Goal: Book appointment/travel/reservation

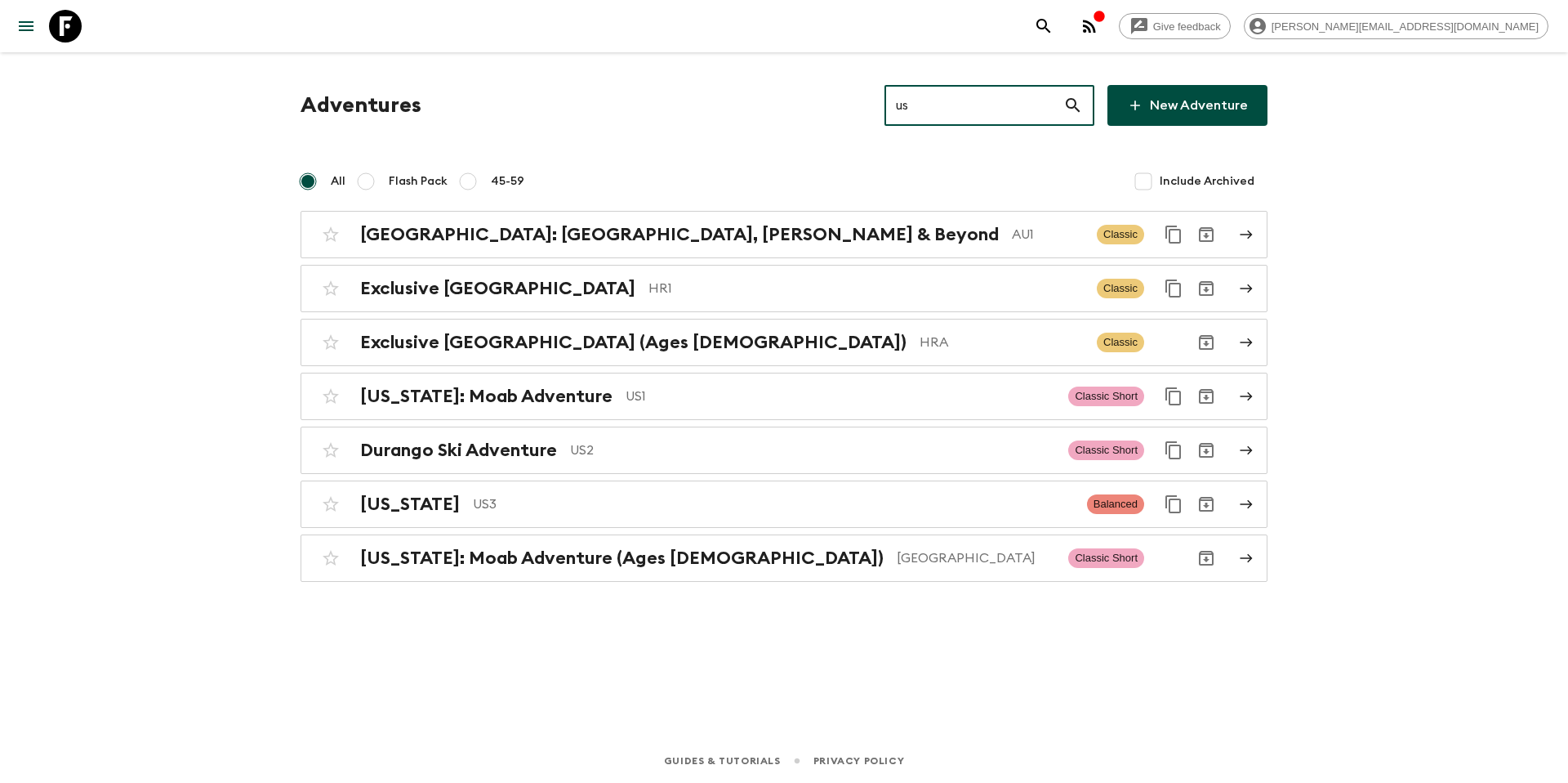
click at [974, 105] on input "us" at bounding box center [974, 105] width 179 height 46
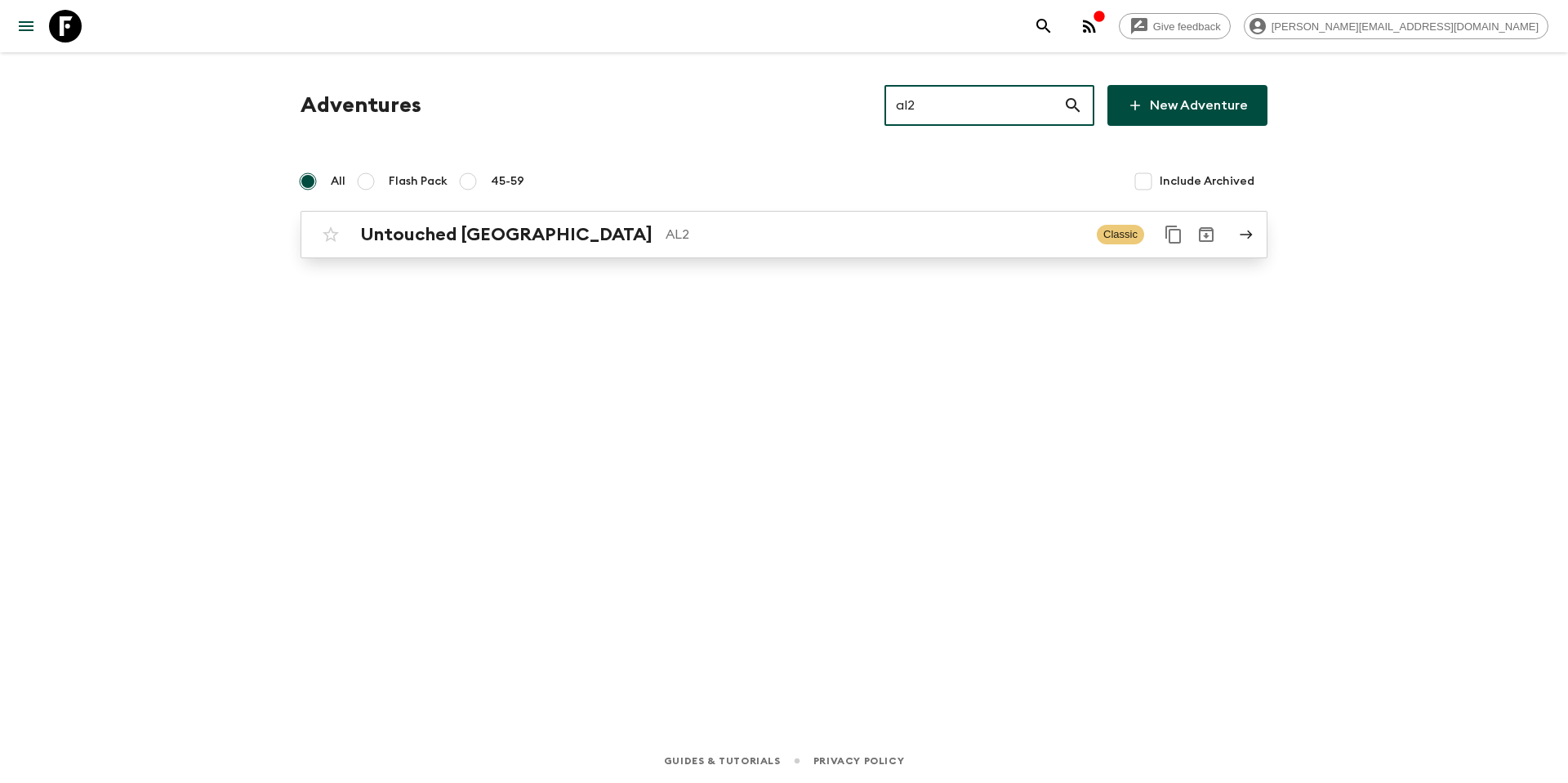
type input "al2"
click at [730, 244] on p "AL2" at bounding box center [875, 234] width 418 height 20
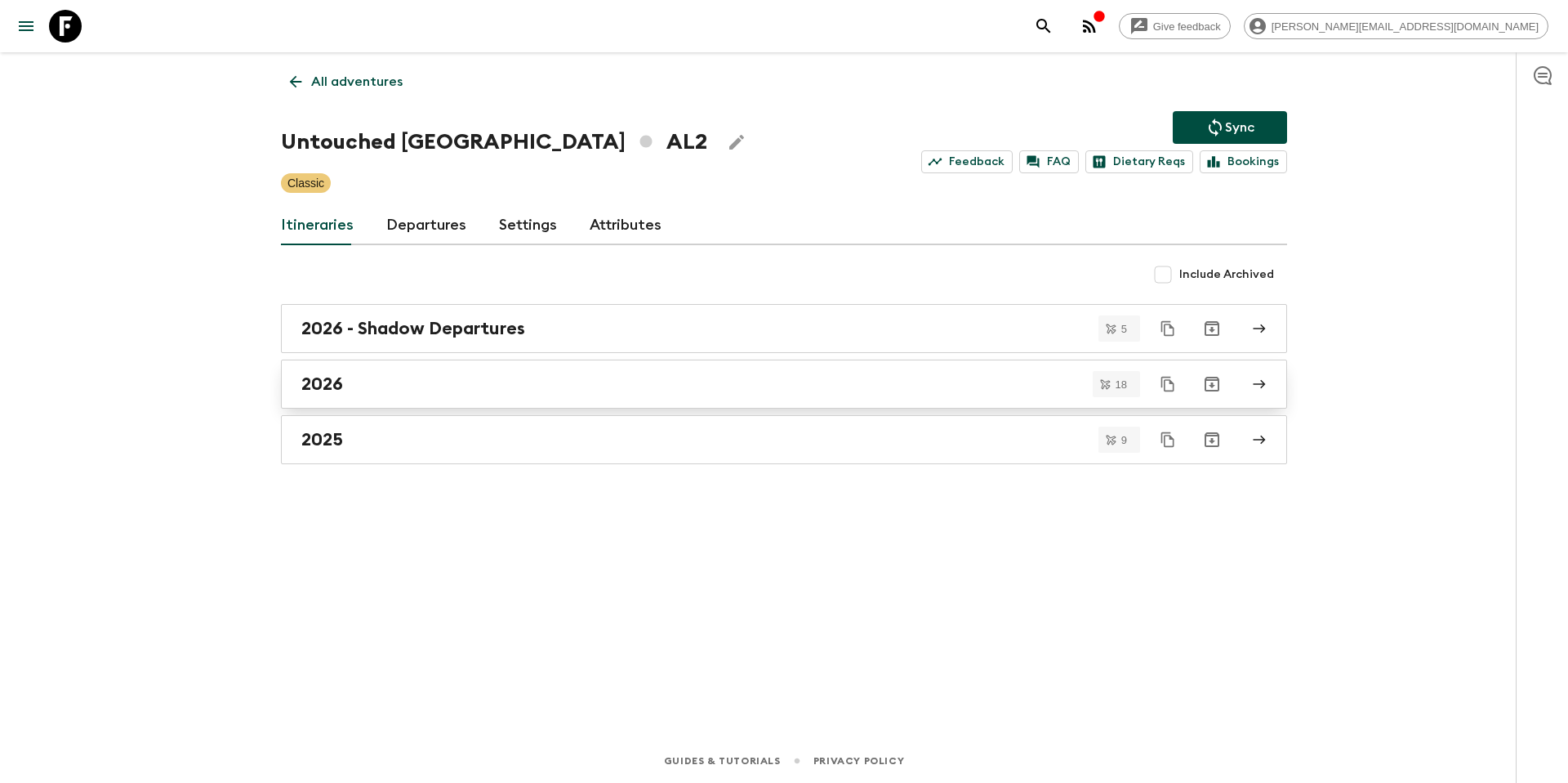
click at [485, 397] on link "2026" at bounding box center [784, 384] width 1007 height 49
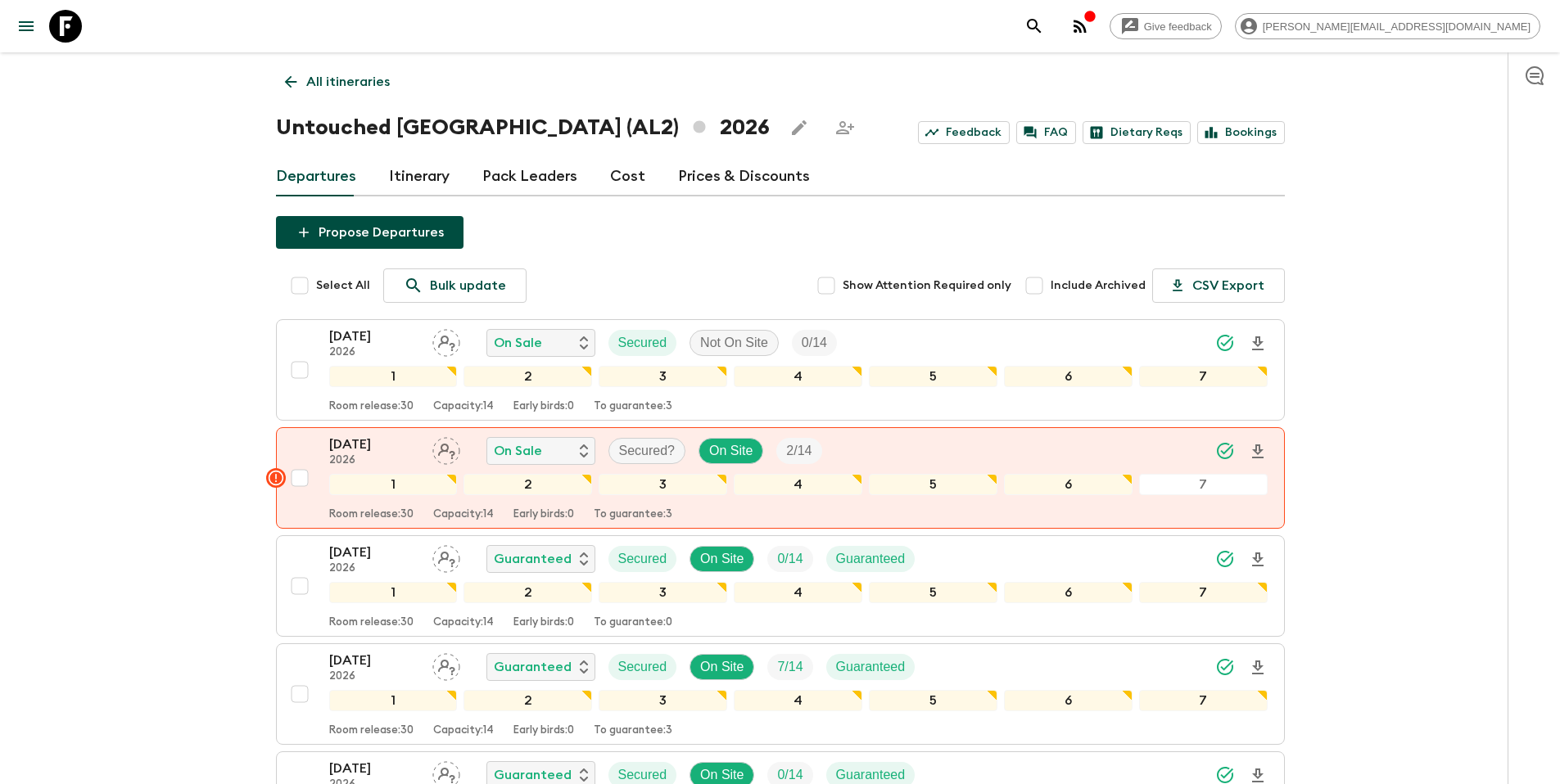
click at [364, 81] on p "All itineraries" at bounding box center [348, 81] width 83 height 20
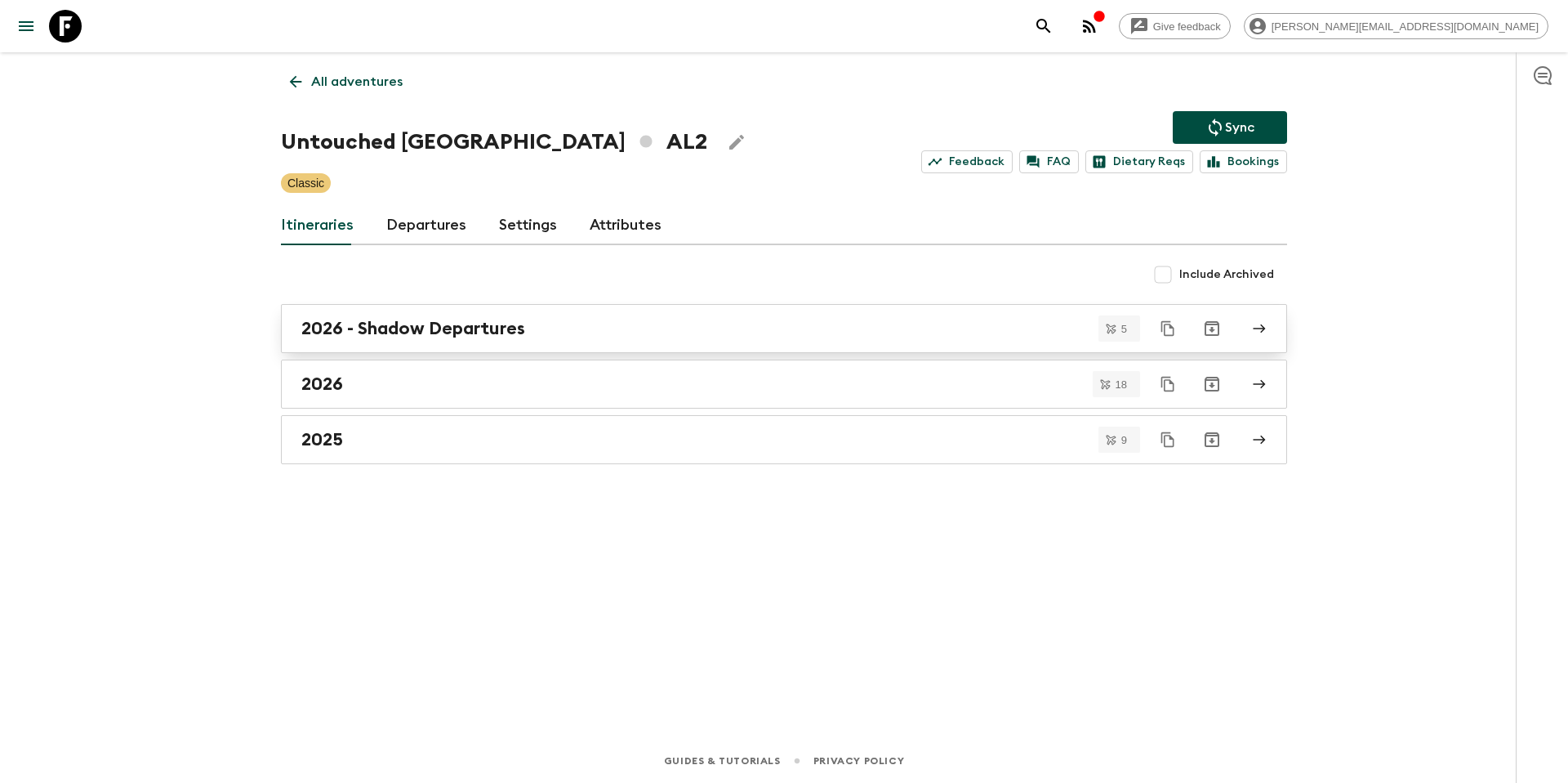
click at [570, 327] on div "2026 - Shadow Departures" at bounding box center [769, 328] width 934 height 22
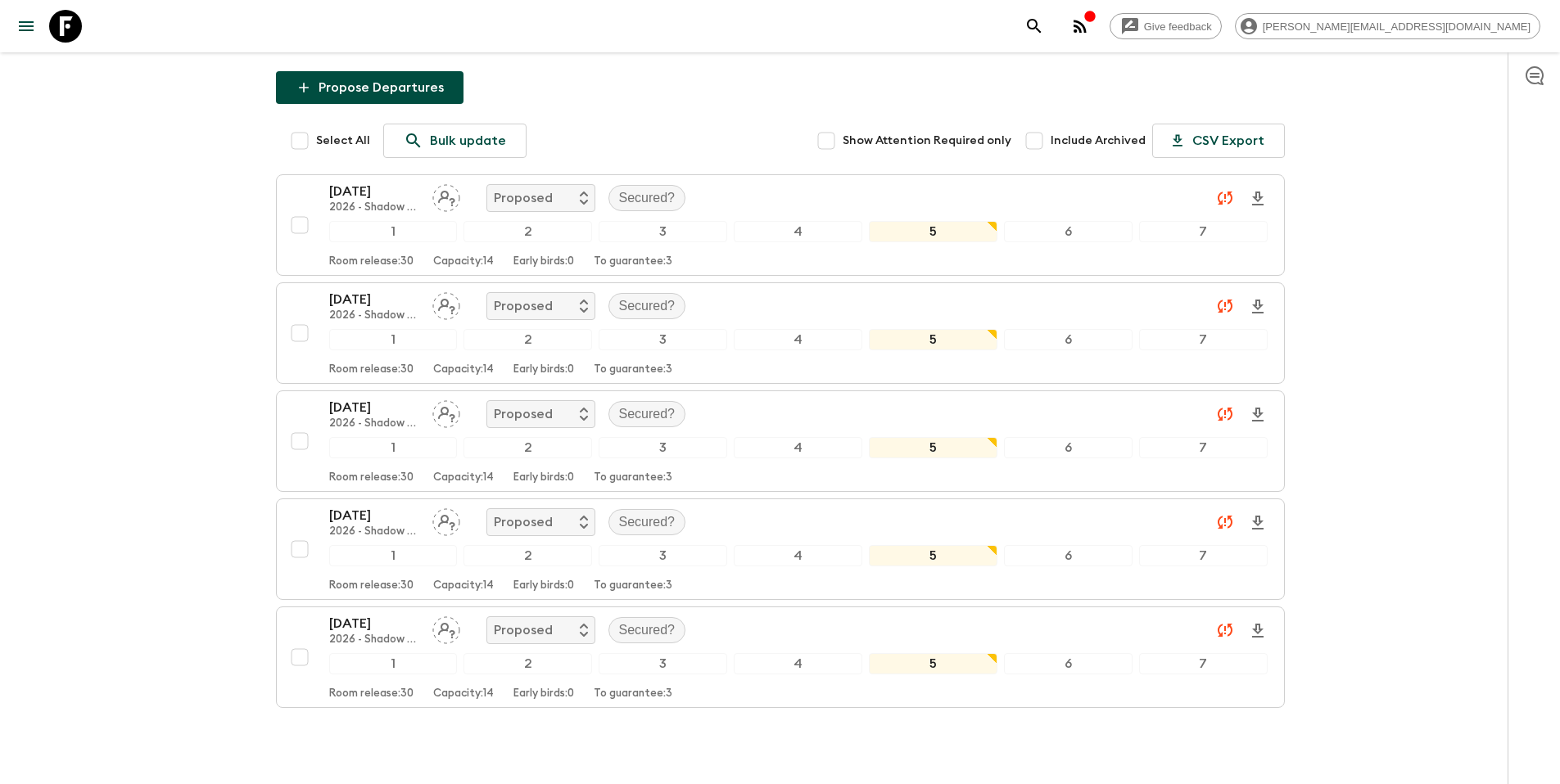
scroll to position [250, 0]
